Goal: Task Accomplishment & Management: Use online tool/utility

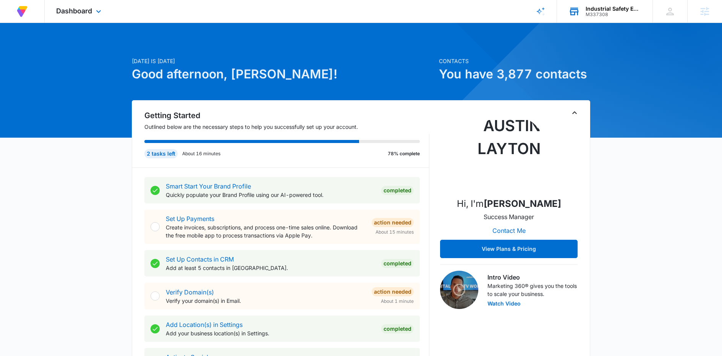
click at [607, 6] on div "Industrial Safety Equipment, LLC" at bounding box center [614, 9] width 56 height 6
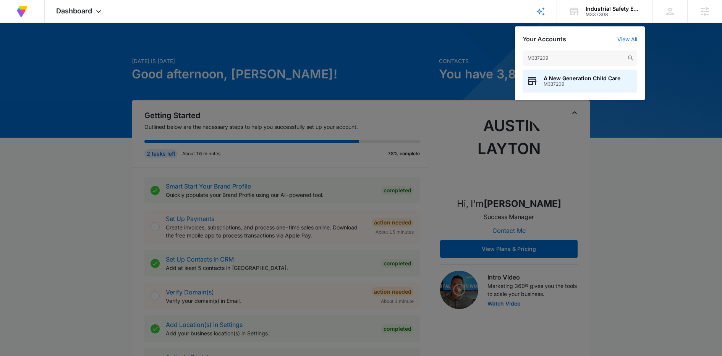
type input "M337209"
click at [579, 84] on span "M337209" at bounding box center [582, 83] width 77 height 5
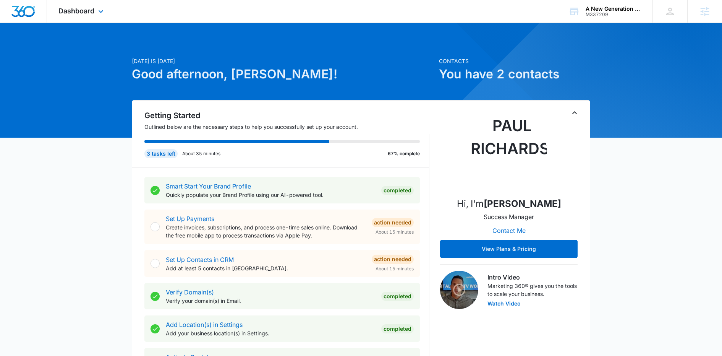
click at [95, 8] on div "Dashboard Apps Reputation Websites Forms CRM Email Social Content Ads Intellige…" at bounding box center [82, 11] width 70 height 23
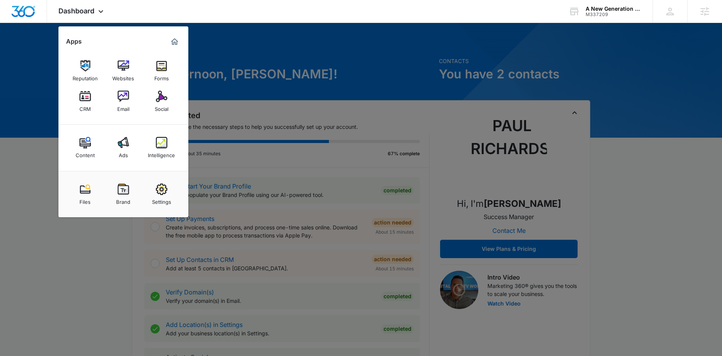
click at [164, 108] on div "Social" at bounding box center [162, 107] width 14 height 10
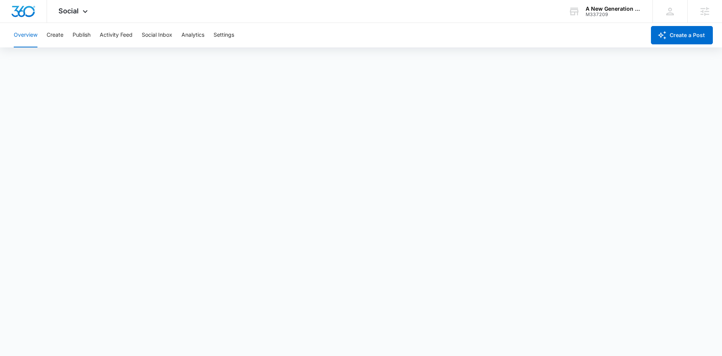
scroll to position [2, 0]
click at [57, 36] on button "Create" at bounding box center [55, 35] width 17 height 24
click at [84, 56] on button "Approvals" at bounding box center [75, 58] width 26 height 21
click at [87, 39] on button "Publish" at bounding box center [82, 35] width 18 height 24
click at [64, 61] on button "Schedules" at bounding box center [58, 58] width 26 height 21
